Goal: Task Accomplishment & Management: Use online tool/utility

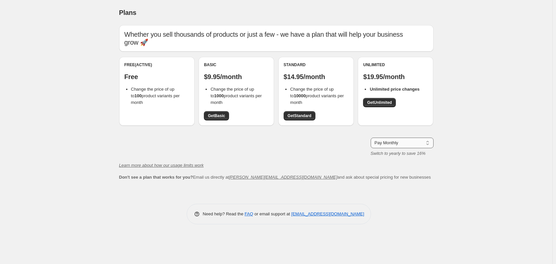
click at [396, 143] on select "Pay Monthly Pay Yearly (Save 16%)" at bounding box center [402, 143] width 63 height 11
click at [311, 158] on div "Whether you sell thousands of products or just a few - we have a plan that will…" at bounding box center [276, 103] width 315 height 156
